Goal: Task Accomplishment & Management: Manage account settings

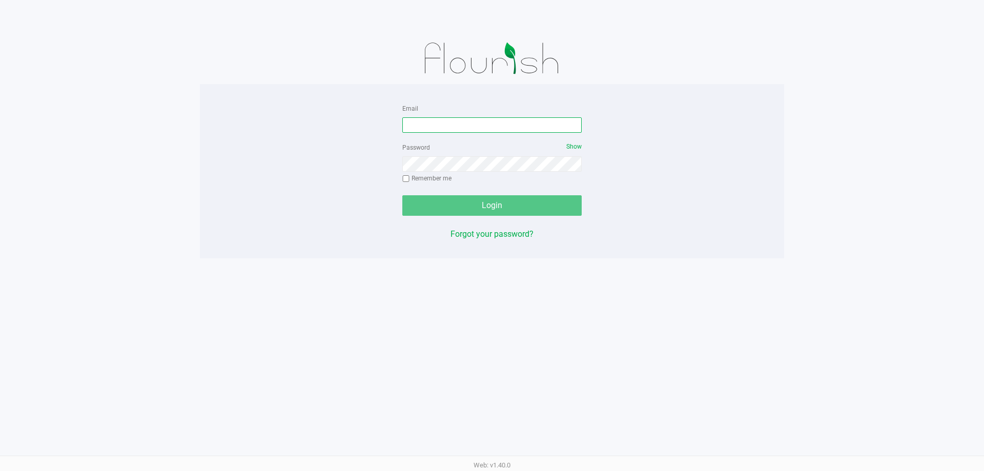
click at [453, 125] on input "Email" at bounding box center [491, 124] width 179 height 15
type input "[EMAIL_ADDRESS][DOMAIN_NAME]"
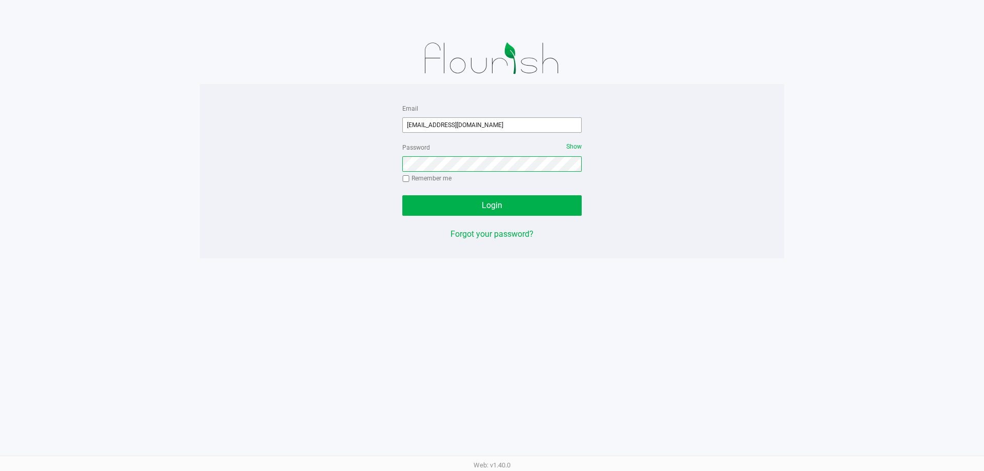
click at [402, 195] on button "Login" at bounding box center [491, 205] width 179 height 21
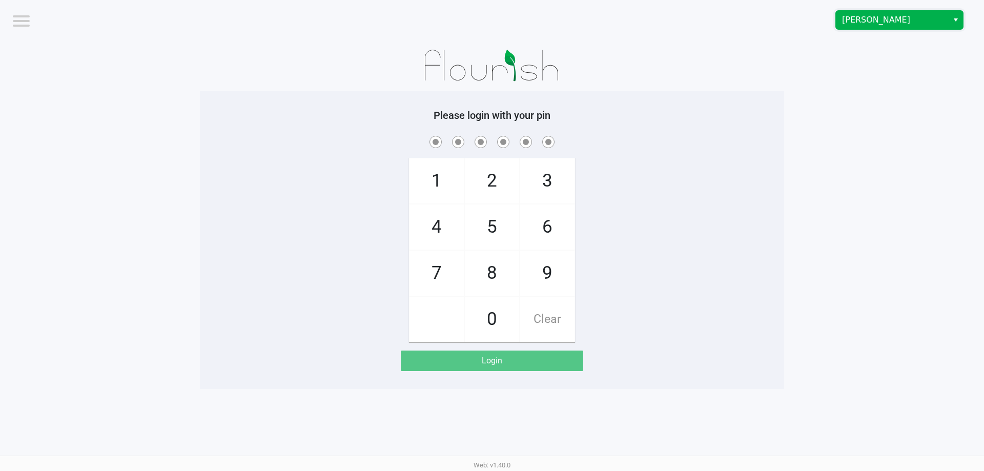
click at [900, 16] on span "[PERSON_NAME]" at bounding box center [892, 20] width 100 height 12
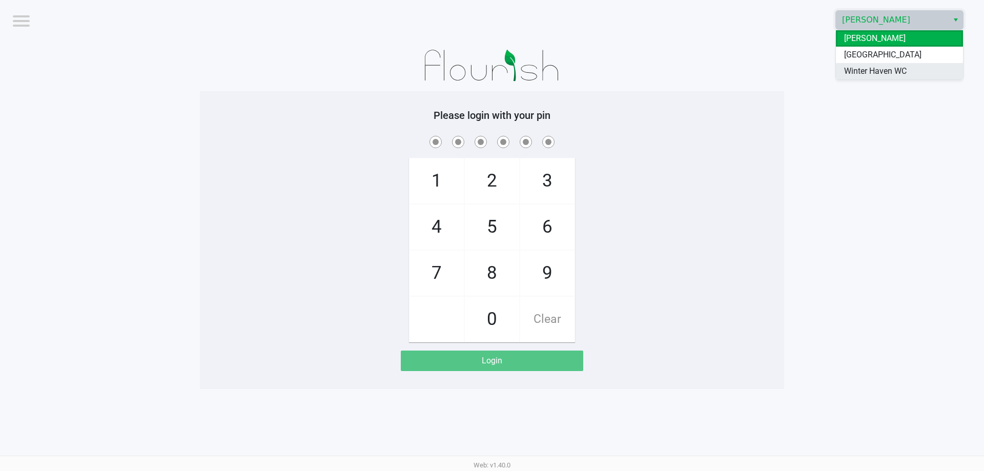
click at [867, 72] on span "Winter Haven WC" at bounding box center [875, 71] width 63 height 12
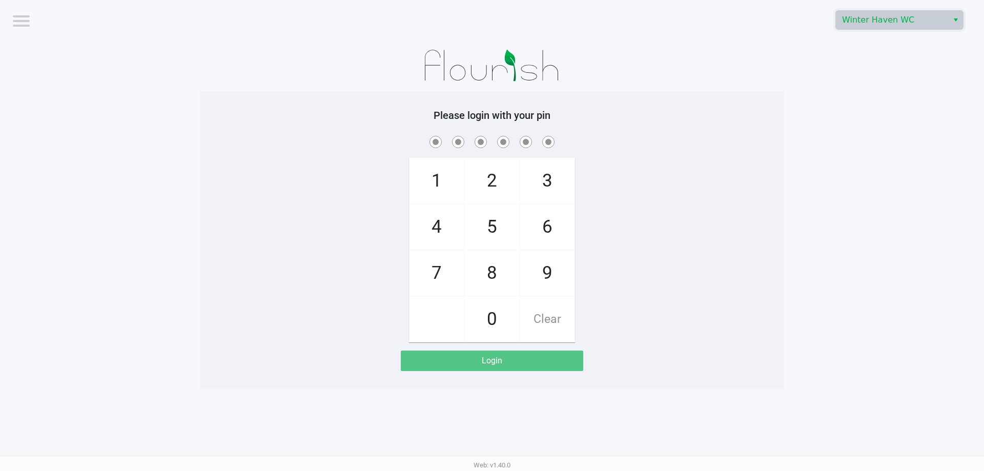
click at [794, 159] on app-pos-login-wrapper "Logout [GEOGRAPHIC_DATA] WC Please login with your pin 1 4 7 2 5 8 0 3 6 9 Clea…" at bounding box center [492, 194] width 984 height 389
